Goal: Transaction & Acquisition: Purchase product/service

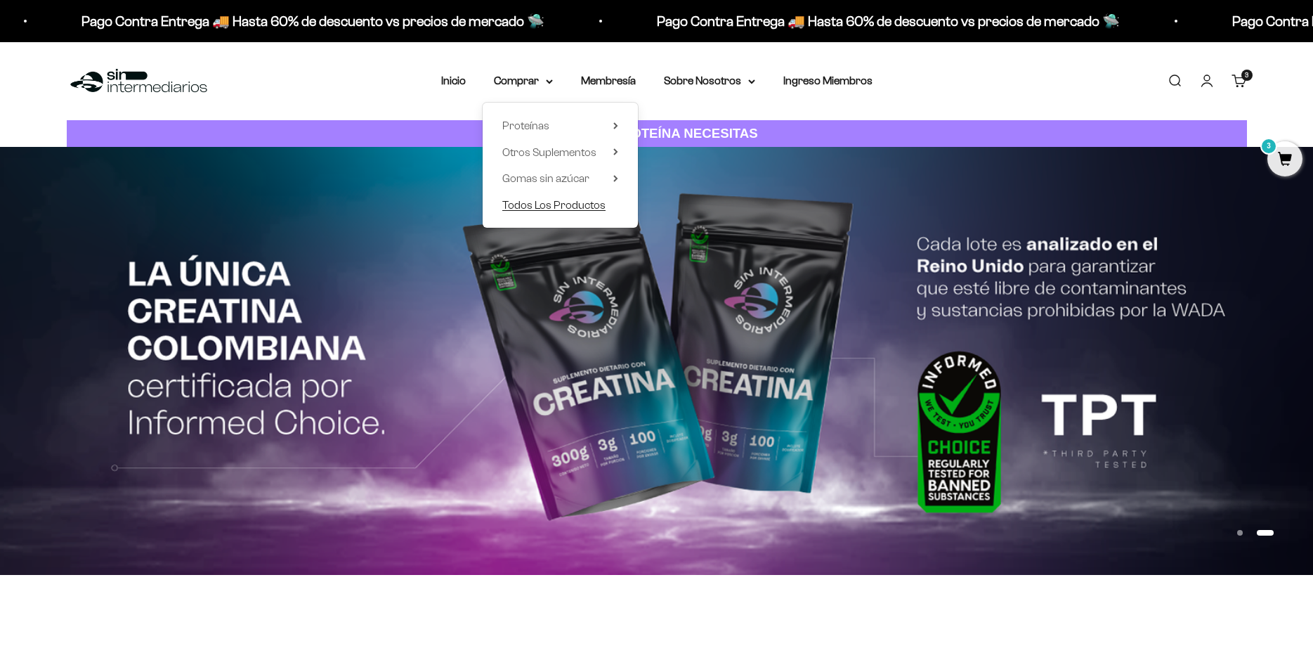
click at [587, 209] on span "Todos Los Productos" at bounding box center [553, 205] width 103 height 12
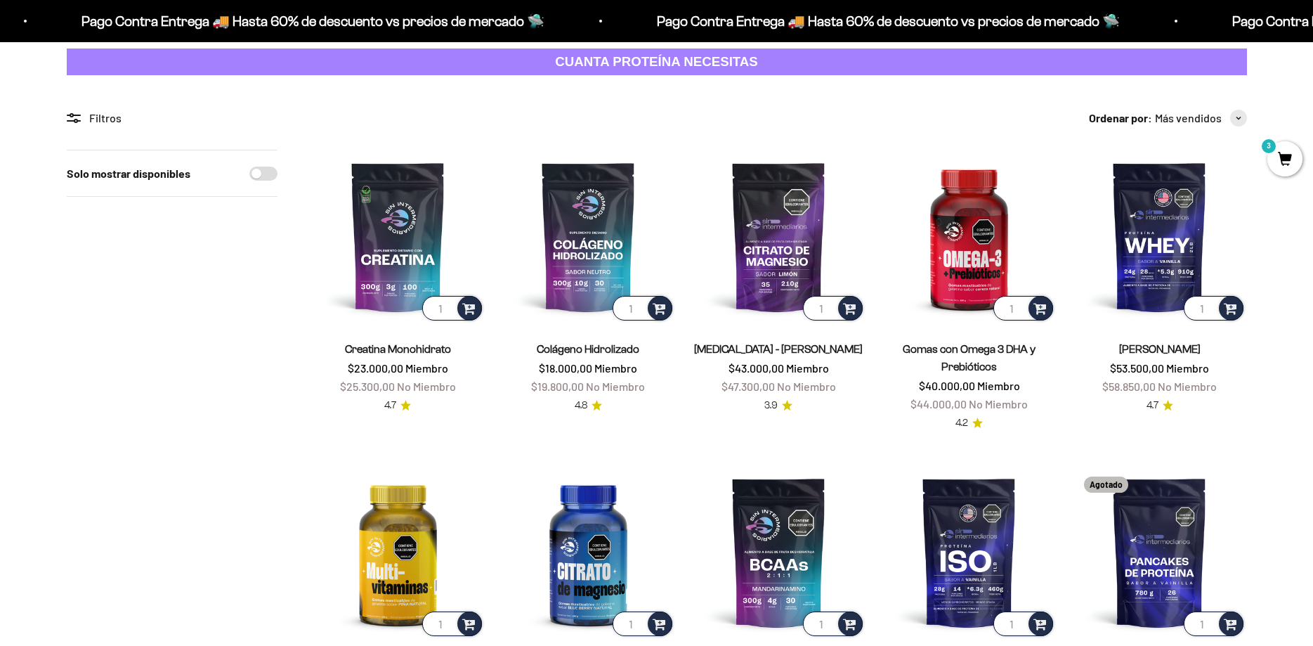
scroll to position [143, 0]
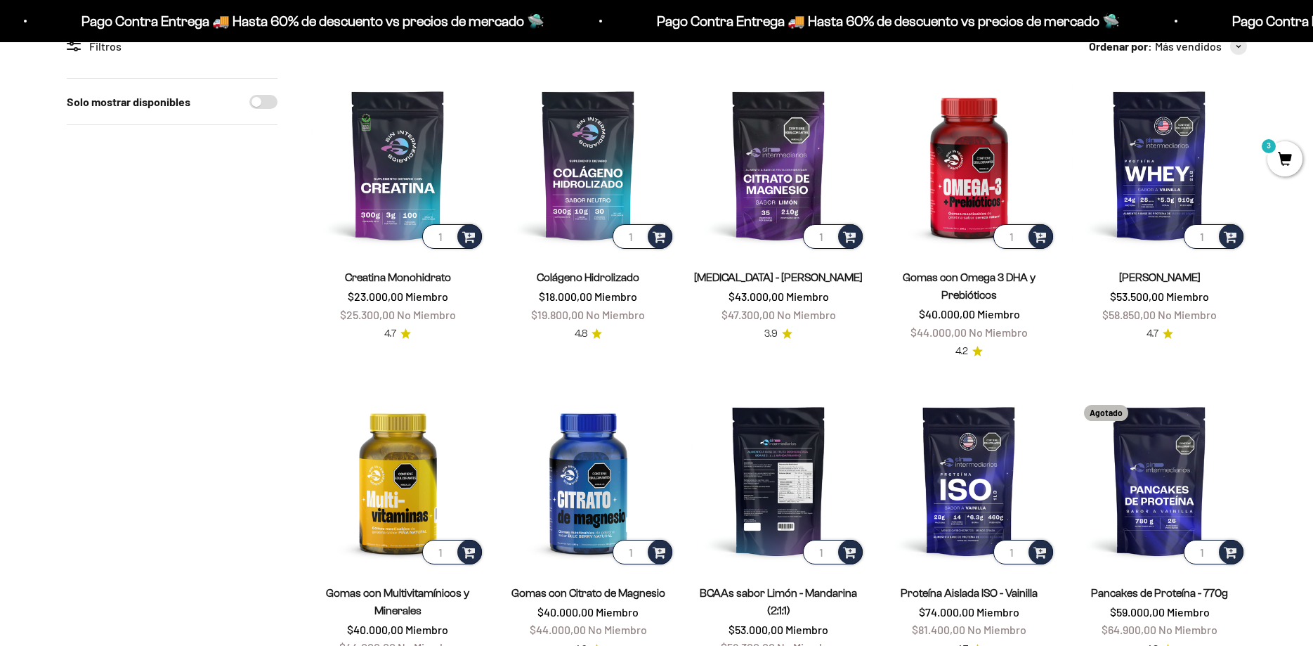
click at [788, 495] on img at bounding box center [779, 480] width 174 height 174
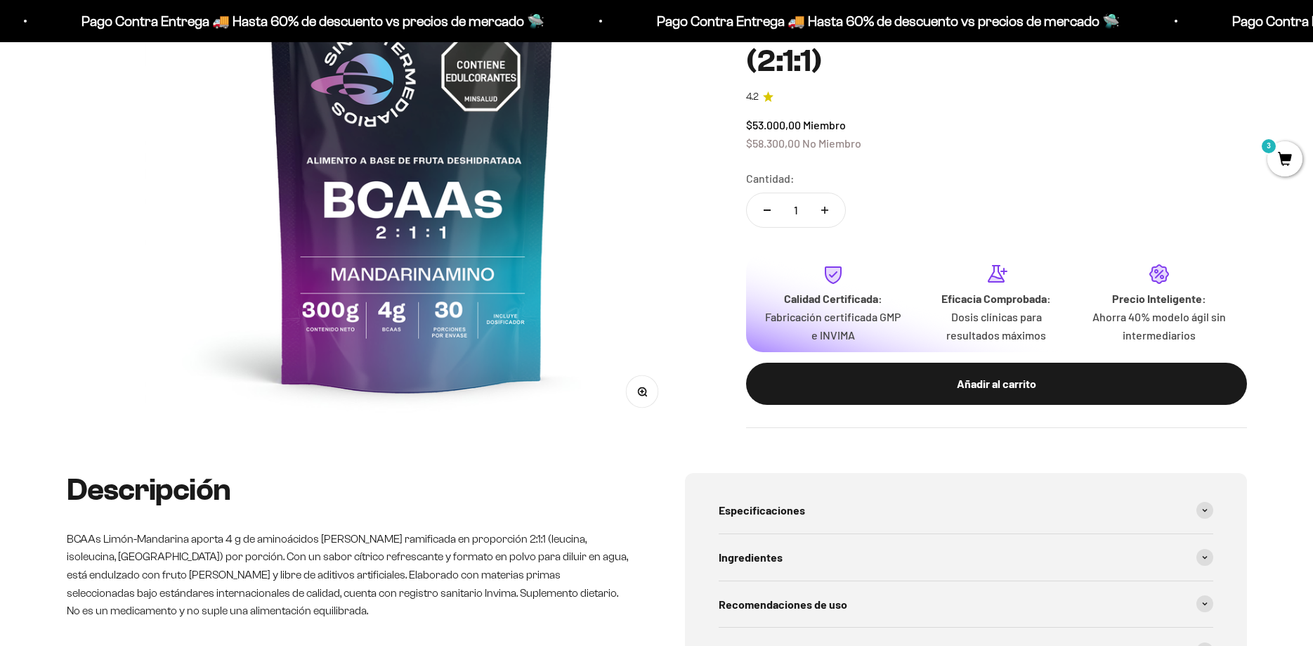
scroll to position [307, 0]
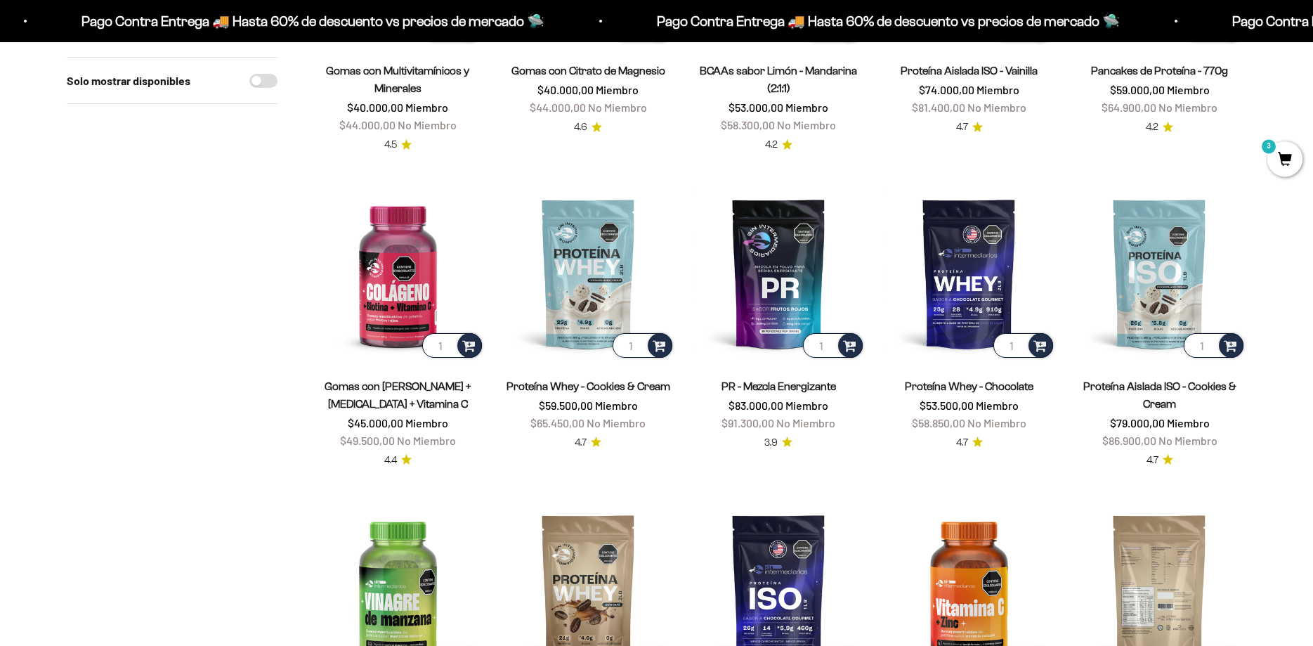
scroll to position [645, 0]
